Goal: Transaction & Acquisition: Purchase product/service

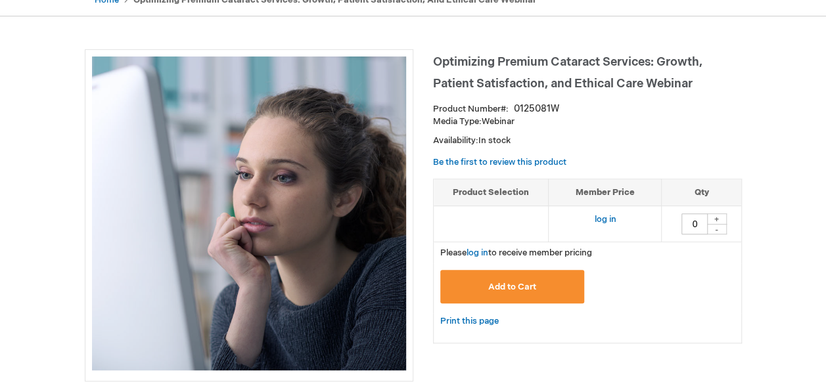
scroll to position [145, 0]
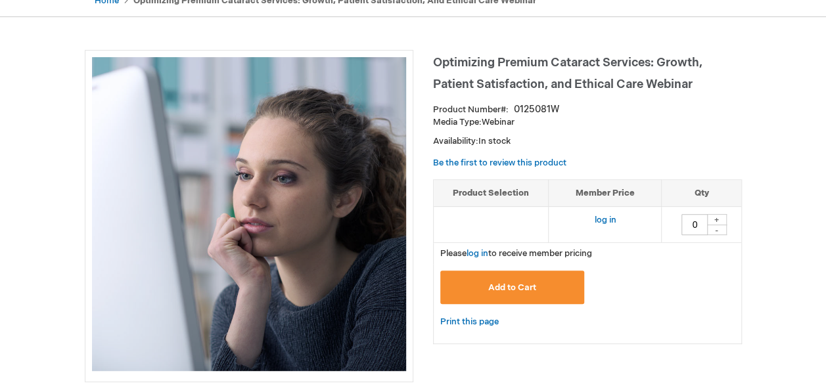
click at [502, 289] on span "Add to Cart" at bounding box center [512, 288] width 48 height 11
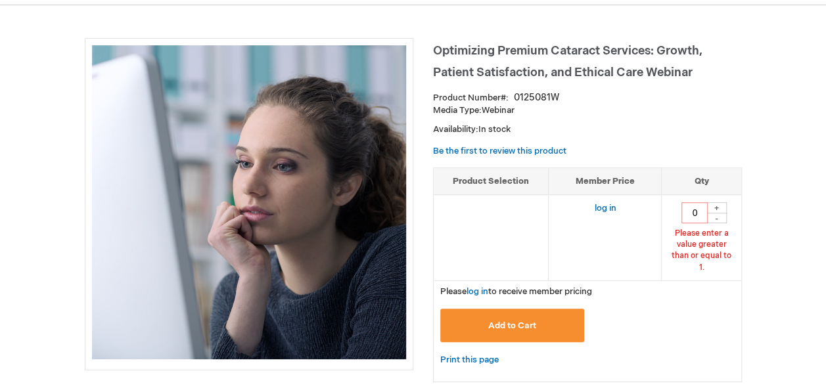
scroll to position [162, 0]
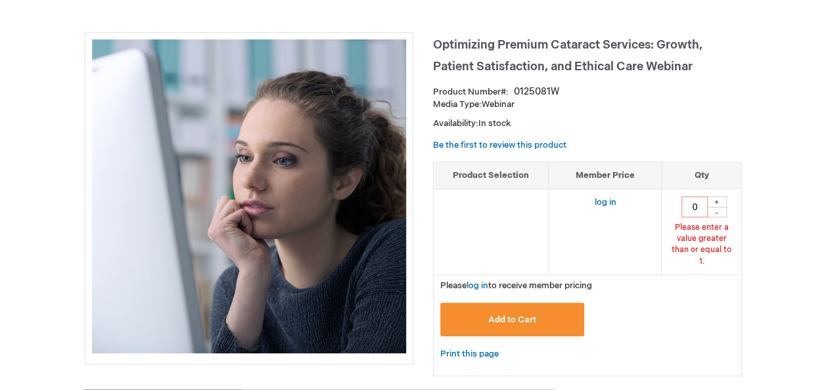
click at [718, 201] on div "+" at bounding box center [717, 202] width 20 height 11
type input "1"
click at [502, 312] on button "Add to Cart" at bounding box center [512, 320] width 145 height 34
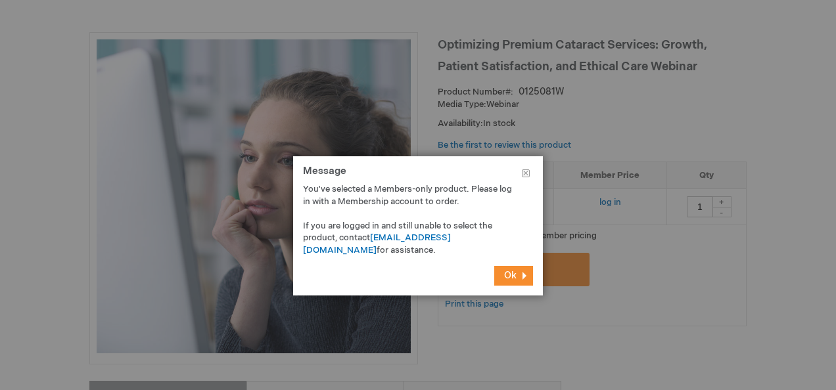
click at [509, 273] on span "Ok" at bounding box center [510, 275] width 12 height 11
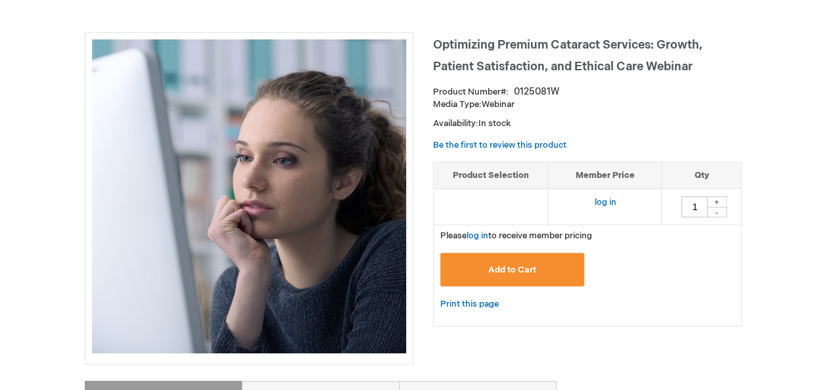
scroll to position [0, 0]
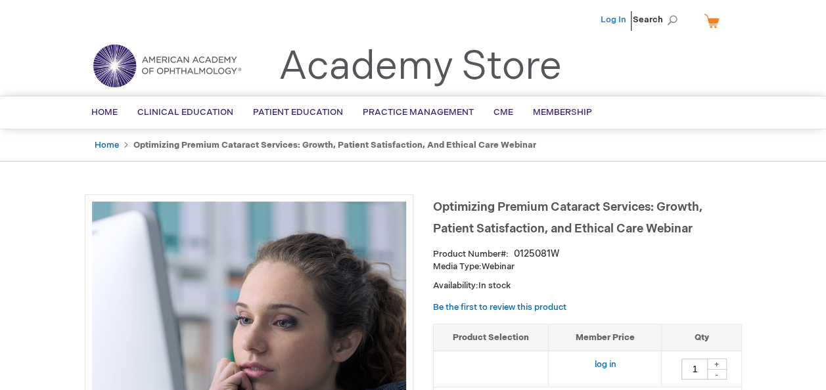
click at [613, 21] on link "Log In" at bounding box center [614, 19] width 26 height 11
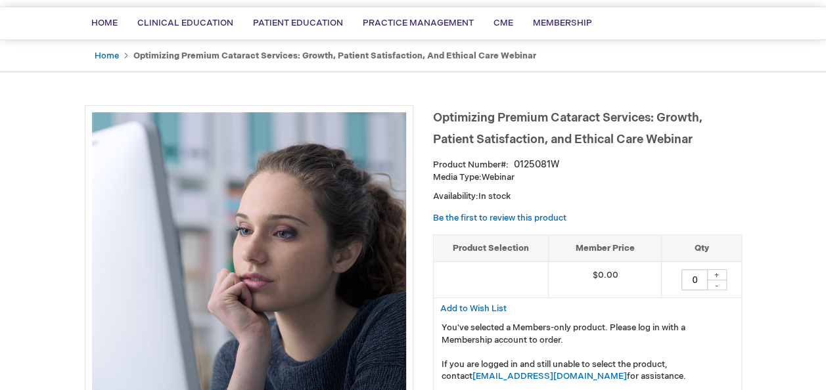
scroll to position [89, 0]
click at [716, 272] on div "+" at bounding box center [717, 275] width 20 height 11
type input "1"
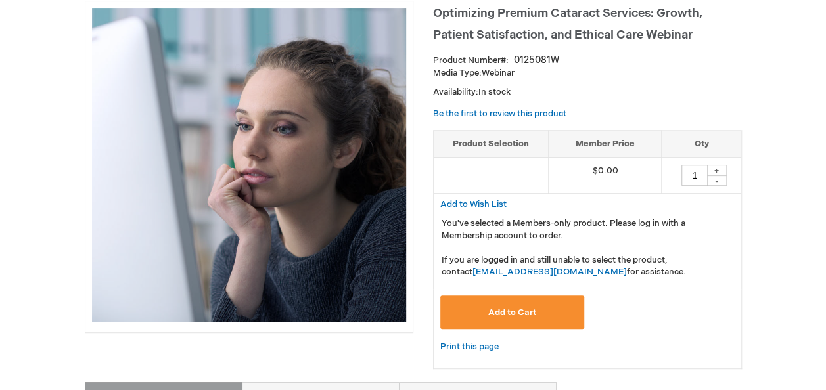
scroll to position [193, 0]
click at [548, 304] on button "Add to Cart" at bounding box center [512, 313] width 145 height 34
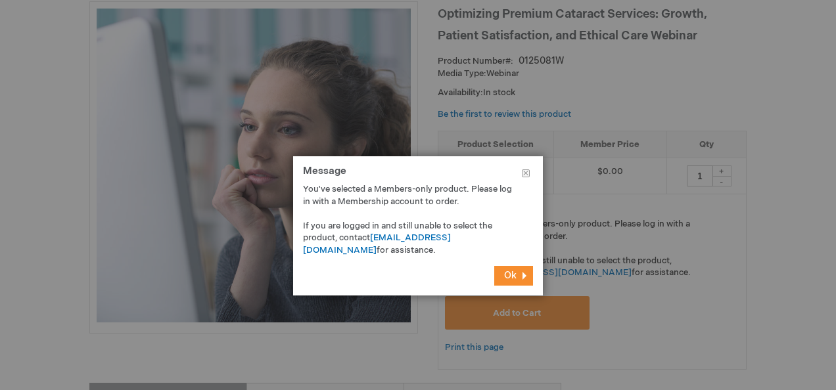
click at [504, 279] on span "Ok" at bounding box center [510, 275] width 12 height 11
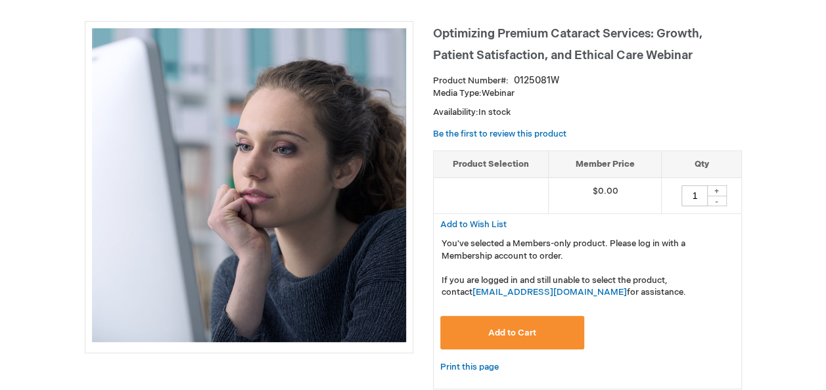
scroll to position [162, 0]
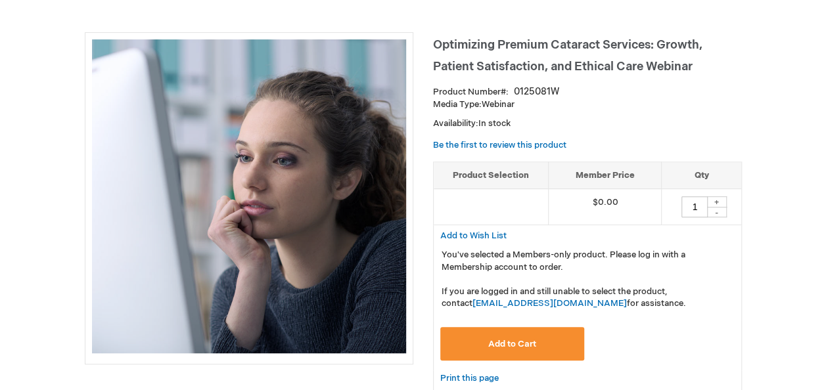
click at [546, 339] on button "Add to Cart" at bounding box center [512, 344] width 145 height 34
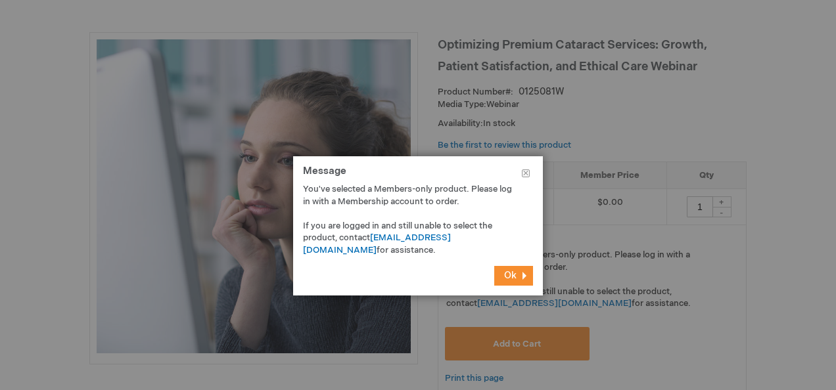
click at [517, 276] on button "Ok" at bounding box center [513, 276] width 39 height 20
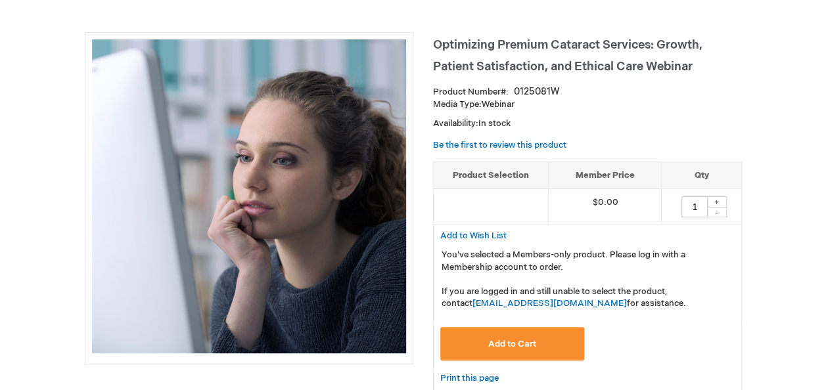
scroll to position [0, 0]
